Goal: Information Seeking & Learning: Learn about a topic

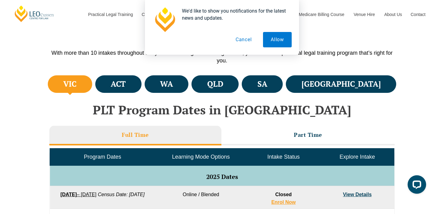
click at [248, 44] on button "Cancel" at bounding box center [244, 39] width 32 height 15
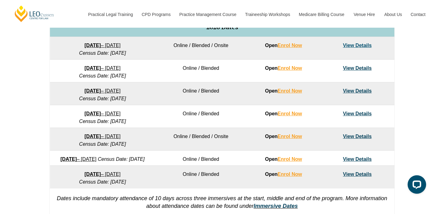
scroll to position [336, 0]
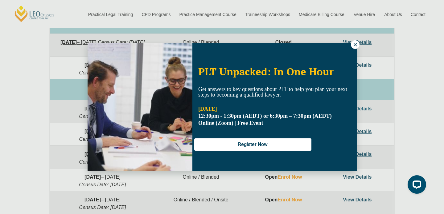
click at [353, 47] on icon at bounding box center [355, 45] width 6 height 6
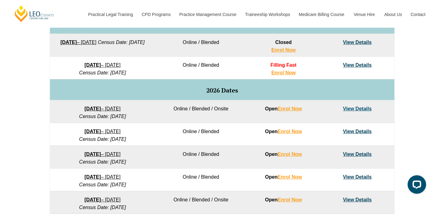
click at [355, 109] on link "View Details" at bounding box center [357, 108] width 29 height 5
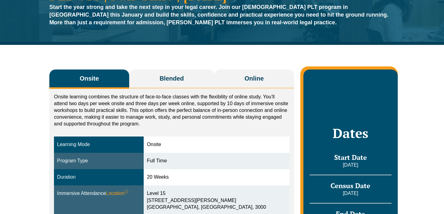
scroll to position [81, 0]
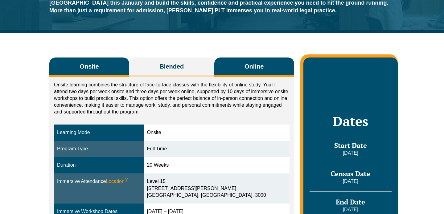
click at [240, 65] on button "Online" at bounding box center [254, 67] width 80 height 19
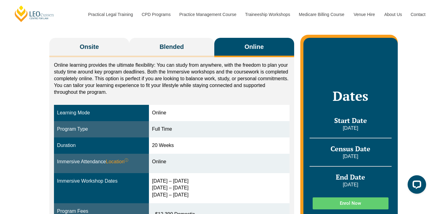
scroll to position [100, 0]
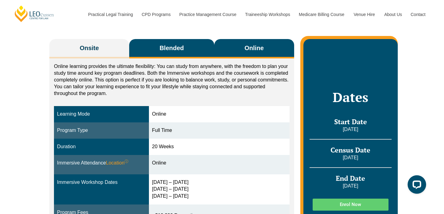
click at [183, 43] on button "Blended" at bounding box center [171, 48] width 85 height 19
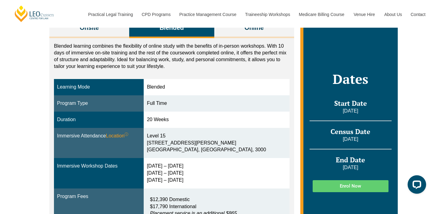
scroll to position [173, 0]
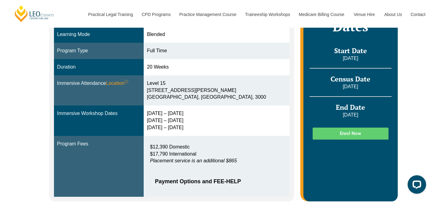
click at [164, 129] on div "2 – 5 Feb 2026 14 – 16 Apr 2026 2 – 4 Jun 2026" at bounding box center [216, 120] width 139 height 21
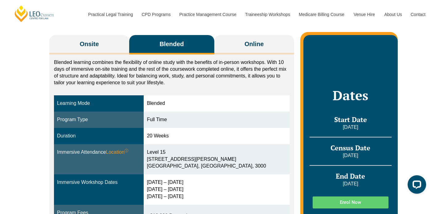
scroll to position [108, 0]
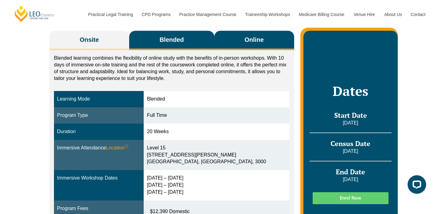
click at [245, 47] on button "Online" at bounding box center [254, 40] width 80 height 19
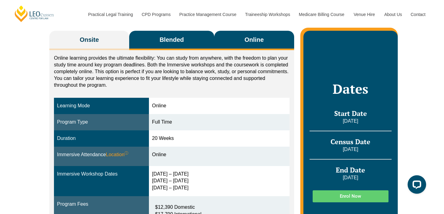
click at [192, 42] on button "Blended" at bounding box center [171, 40] width 85 height 19
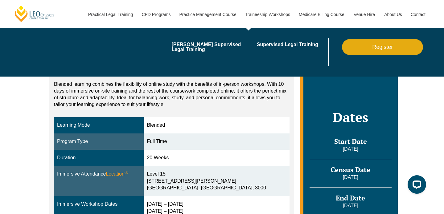
scroll to position [94, 0]
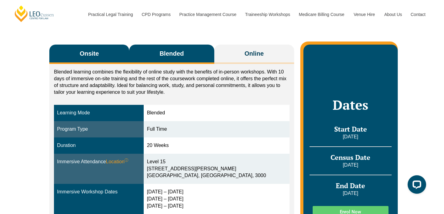
click at [110, 54] on button "Onsite" at bounding box center [89, 54] width 80 height 19
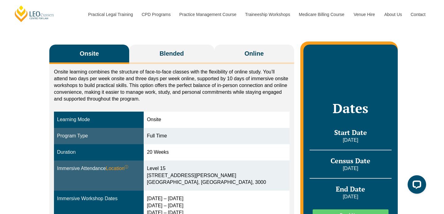
click at [161, 67] on div "Onsite learning combines the structure of face-to-face classes with the flexibi…" at bounding box center [171, 175] width 245 height 223
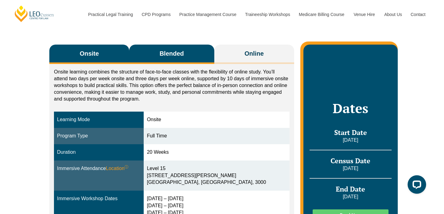
click at [171, 63] on button "Blended" at bounding box center [171, 54] width 85 height 19
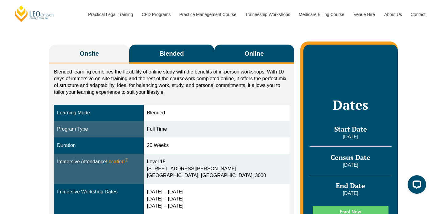
click at [233, 57] on button "Online" at bounding box center [254, 54] width 80 height 19
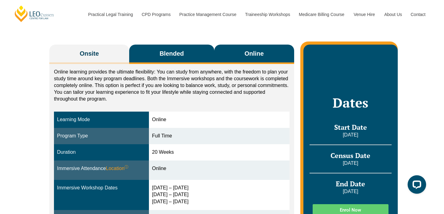
click at [176, 58] on button "Blended" at bounding box center [171, 54] width 85 height 19
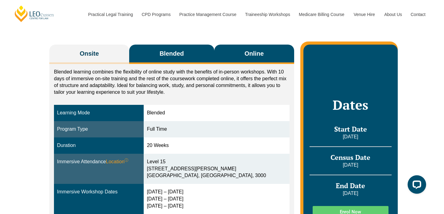
click at [231, 61] on button "Online" at bounding box center [254, 54] width 80 height 19
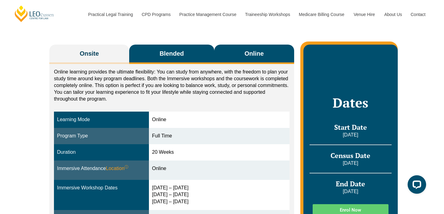
click at [179, 57] on span "Blended" at bounding box center [171, 53] width 24 height 9
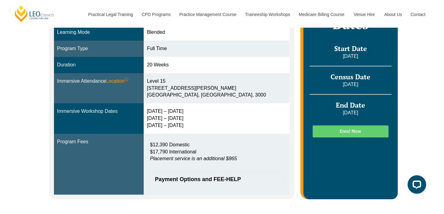
scroll to position [175, 0]
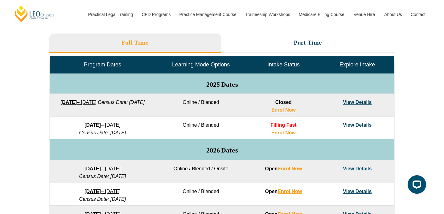
click at [196, 43] on li "Full Time" at bounding box center [135, 44] width 172 height 20
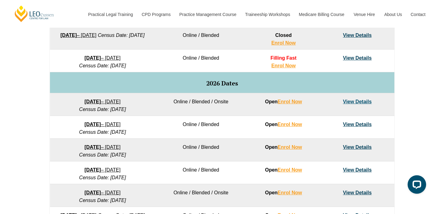
click at [358, 126] on link "View Details" at bounding box center [357, 124] width 29 height 5
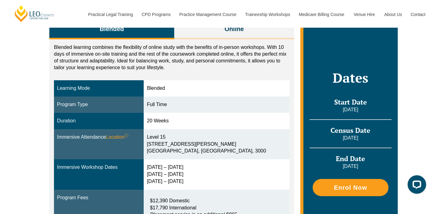
scroll to position [117, 0]
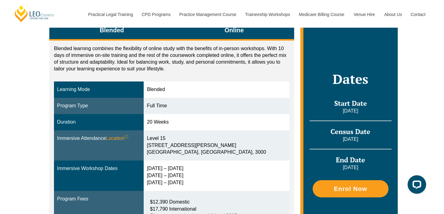
click at [219, 36] on button "Online" at bounding box center [234, 30] width 120 height 19
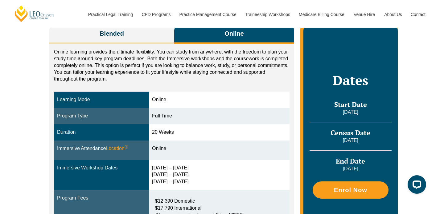
scroll to position [109, 0]
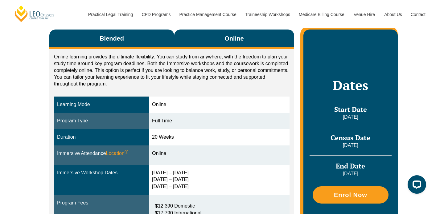
click at [158, 43] on button "Blended" at bounding box center [111, 39] width 125 height 19
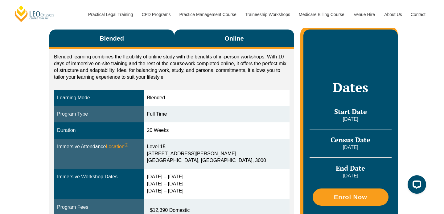
click at [213, 45] on button "Online" at bounding box center [234, 39] width 120 height 19
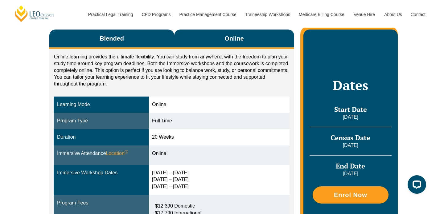
click at [151, 42] on button "Blended" at bounding box center [111, 39] width 125 height 19
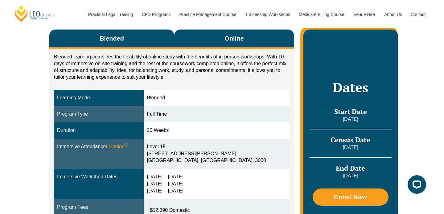
click at [196, 47] on button "Online" at bounding box center [234, 39] width 120 height 19
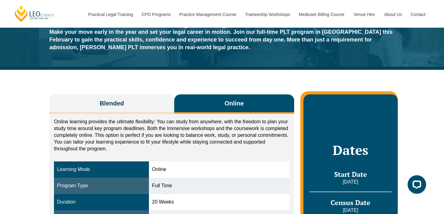
scroll to position [58, 0]
